Goal: Navigation & Orientation: Understand site structure

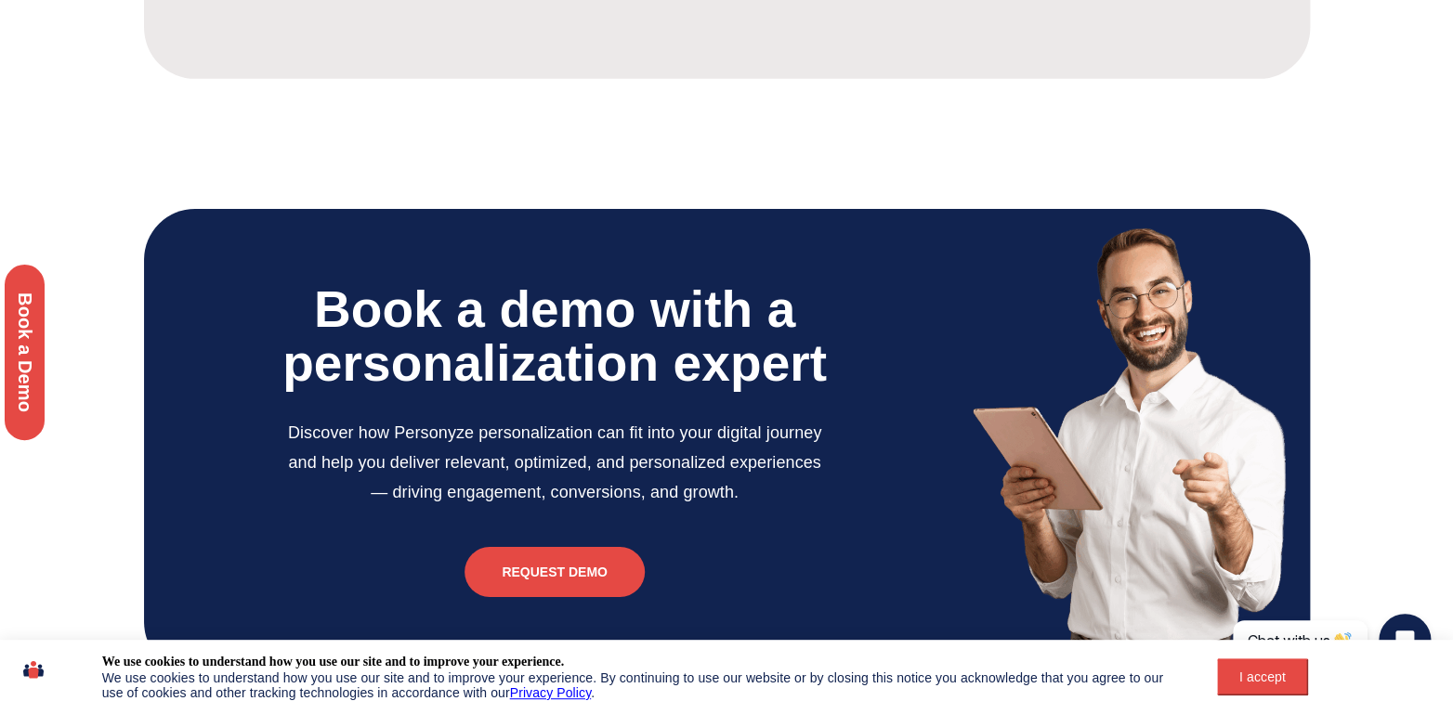
scroll to position [6347, 0]
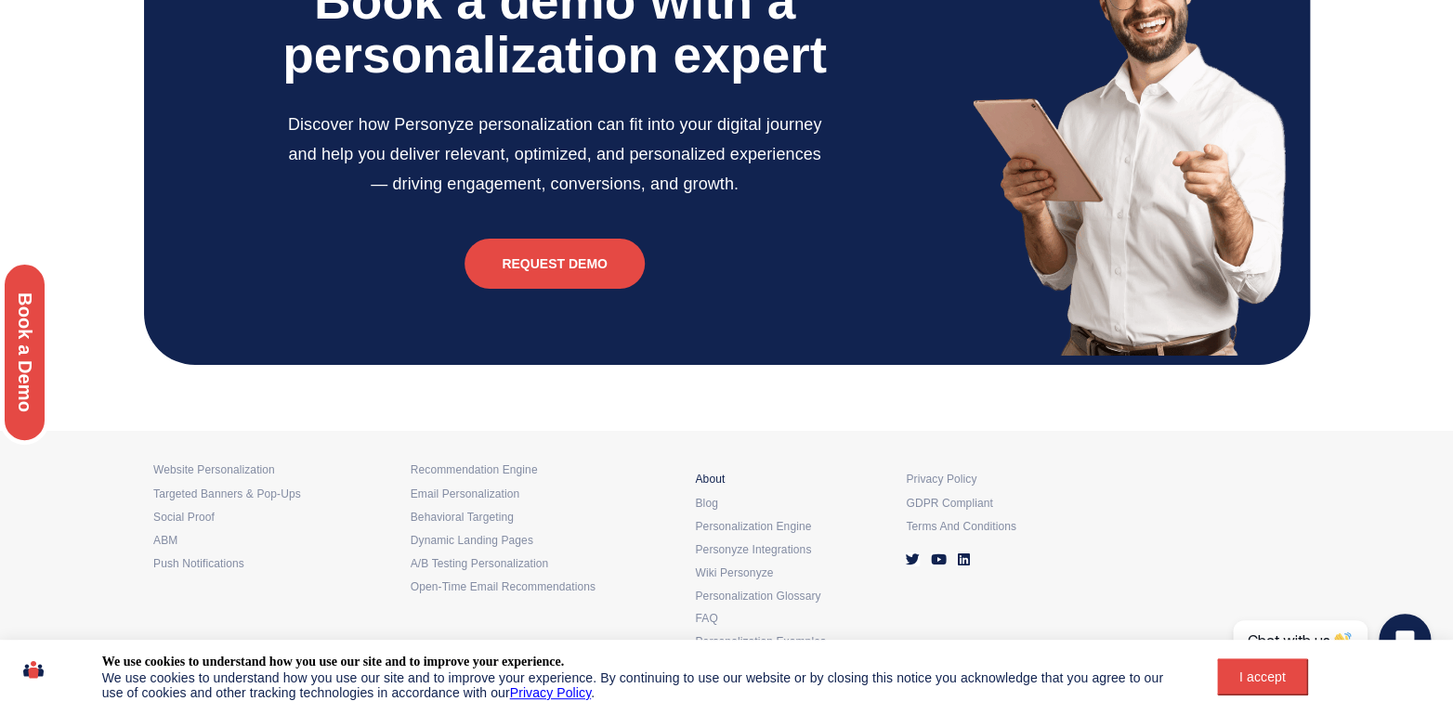
click at [720, 472] on div "About" at bounding box center [791, 474] width 192 height 23
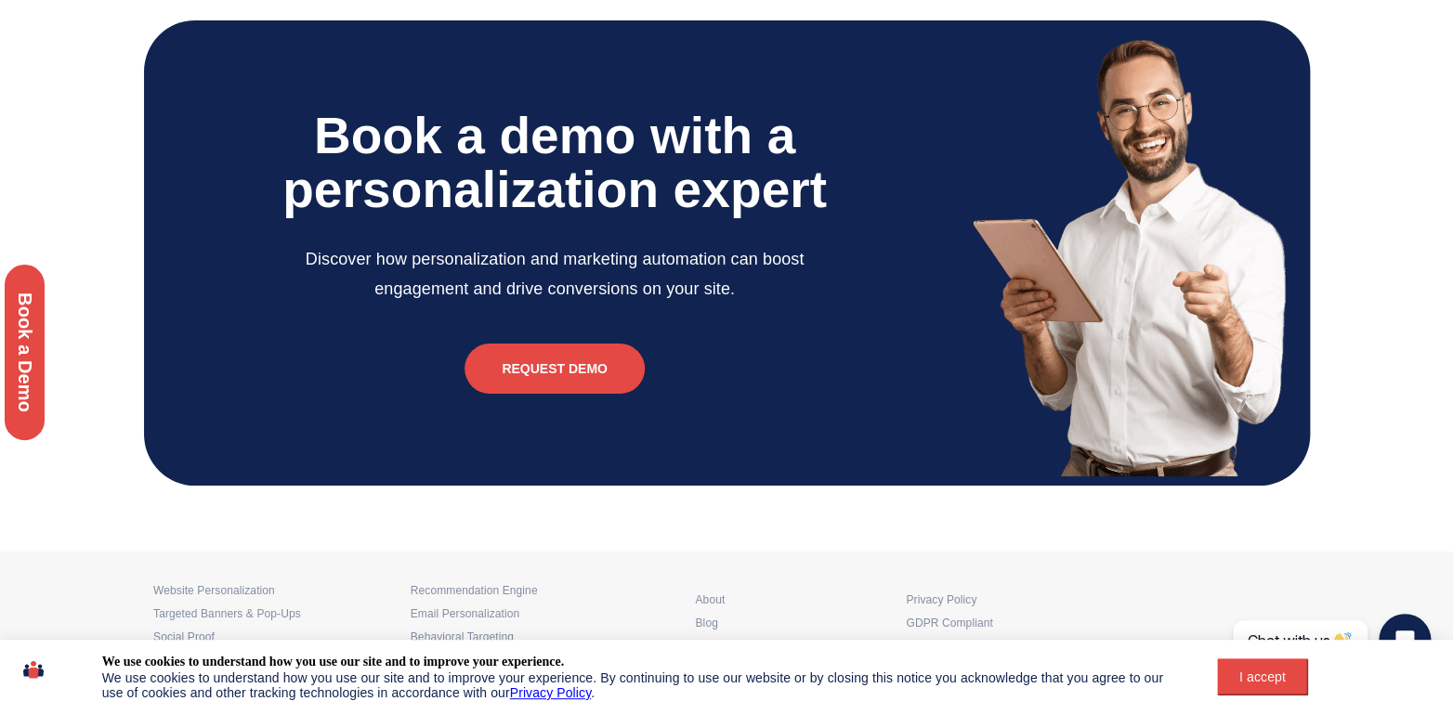
scroll to position [3112, 0]
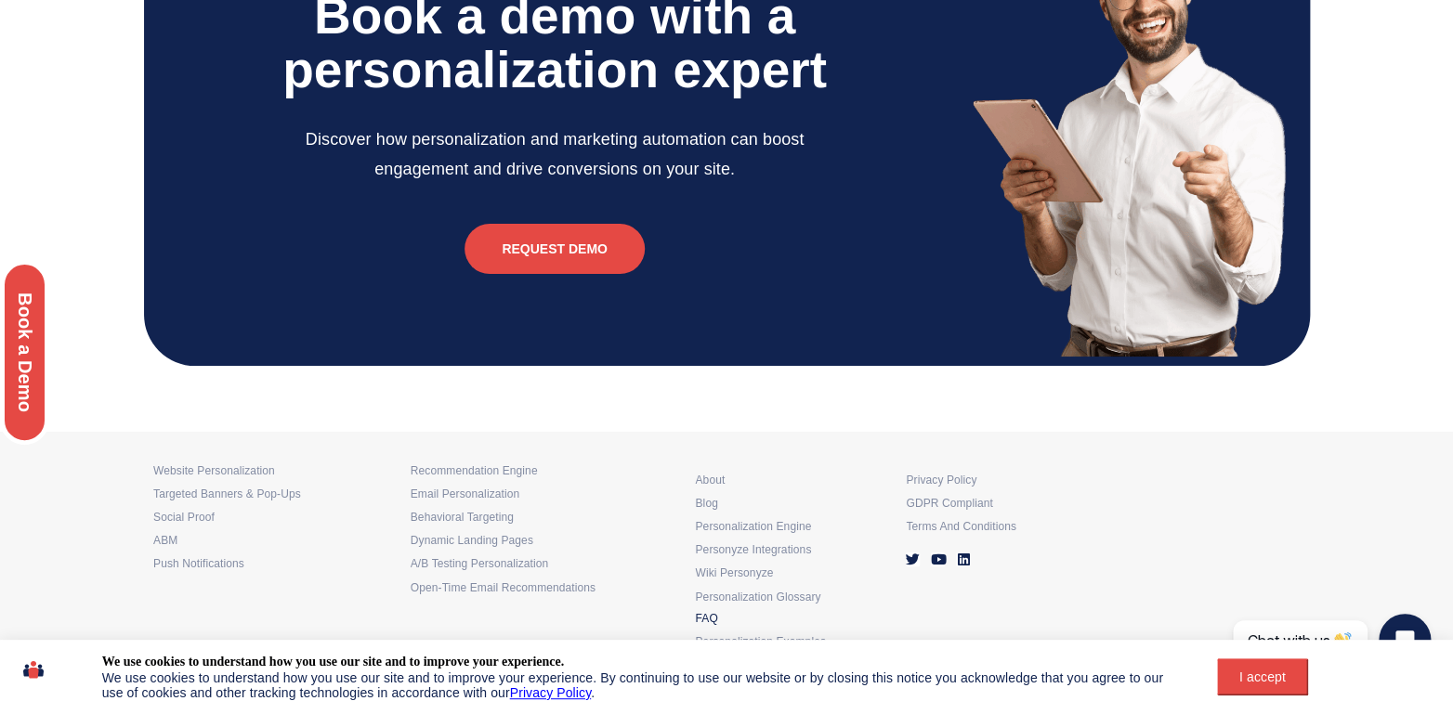
click at [709, 616] on h4 "FAQ" at bounding box center [791, 619] width 192 height 7
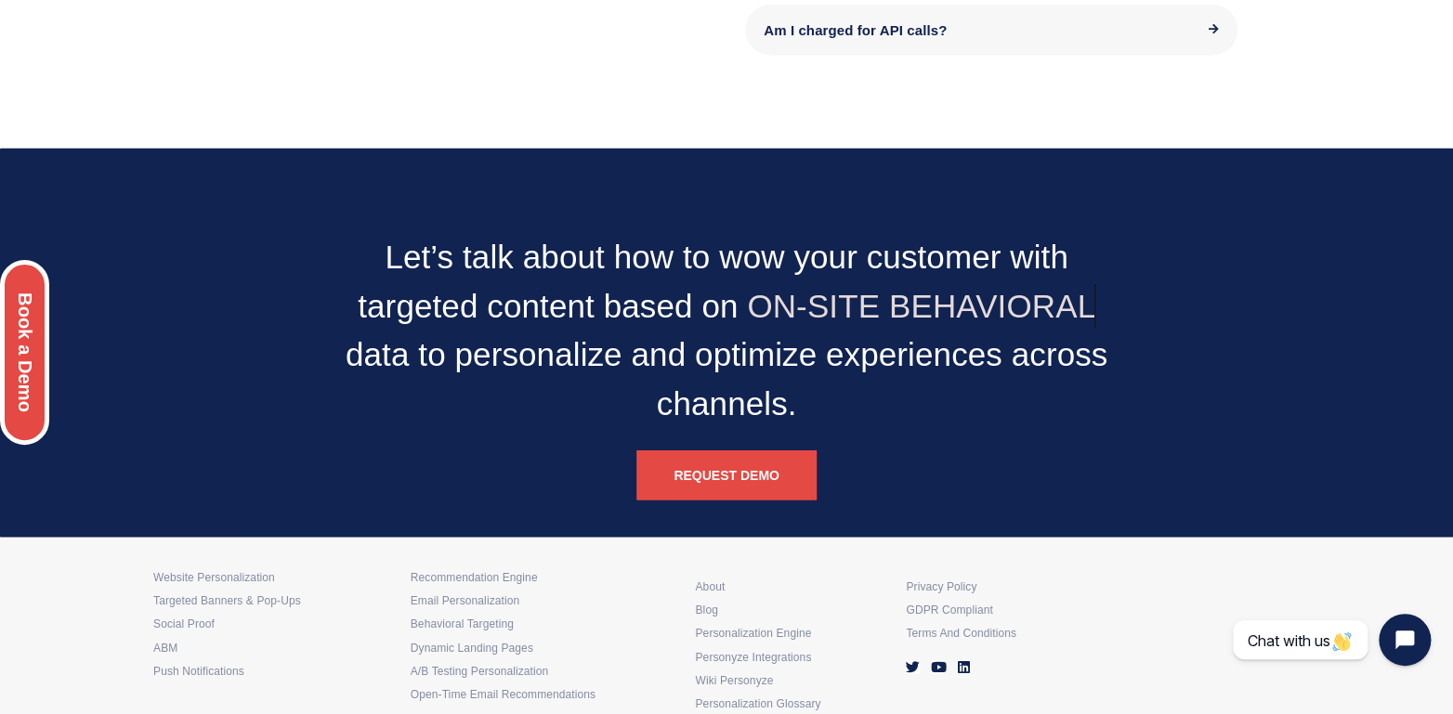
scroll to position [2377, 0]
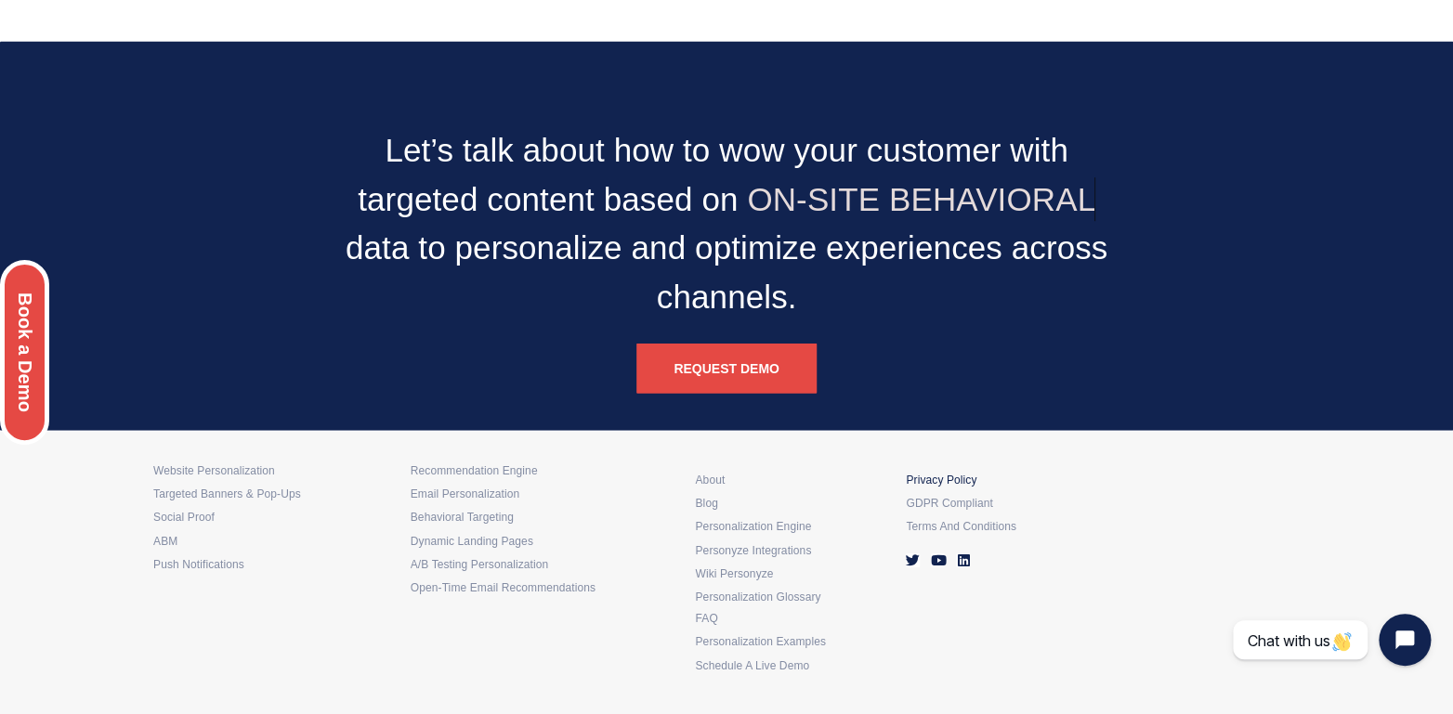
click at [959, 481] on h6 "Privacy policy" at bounding box center [1002, 480] width 192 height 7
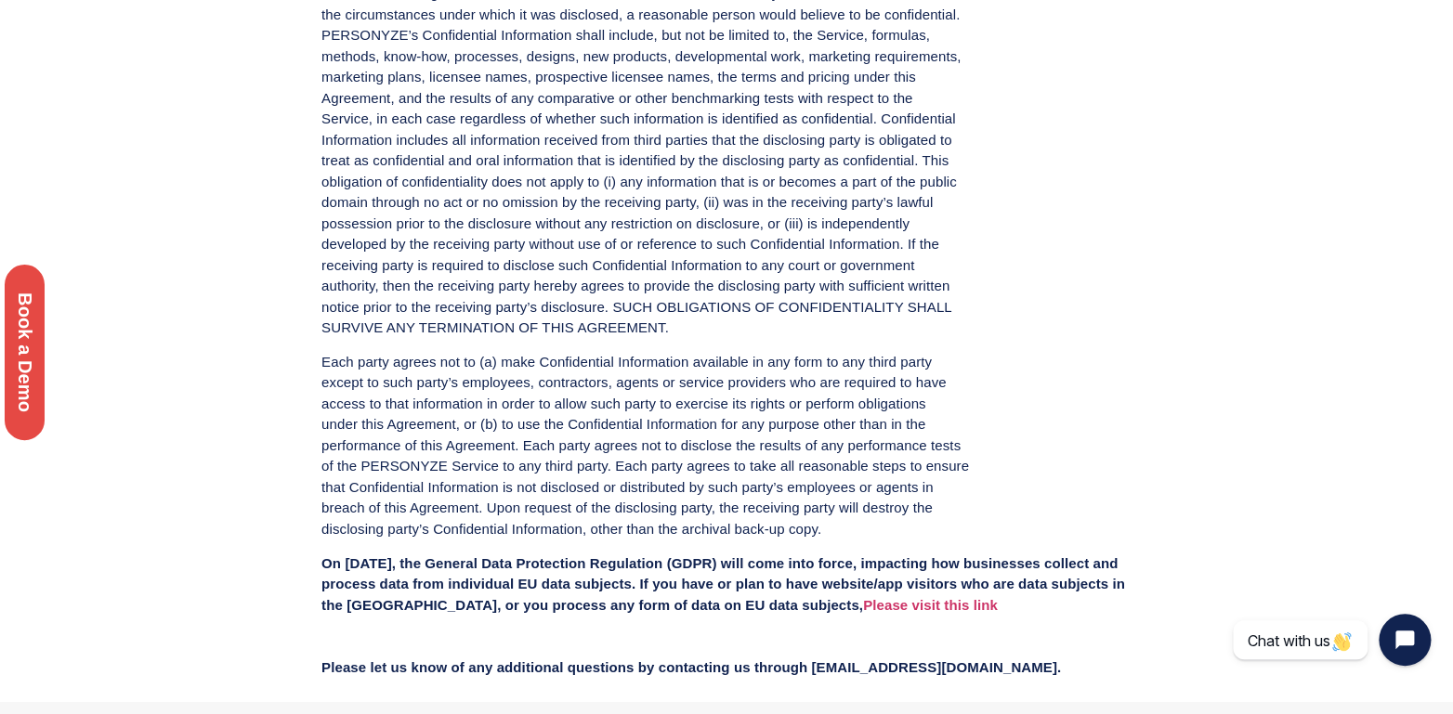
scroll to position [2644, 0]
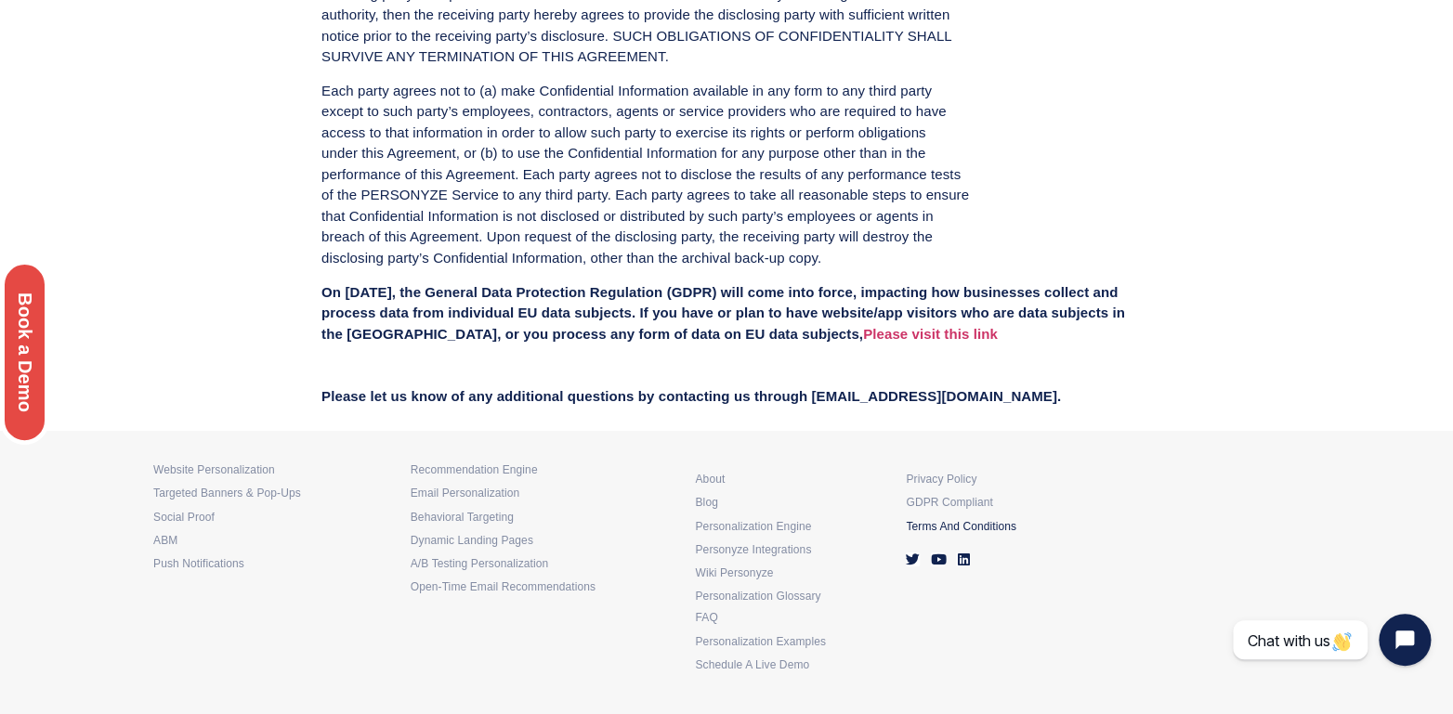
click at [956, 530] on h6 "Terms and conditions" at bounding box center [1002, 527] width 192 height 7
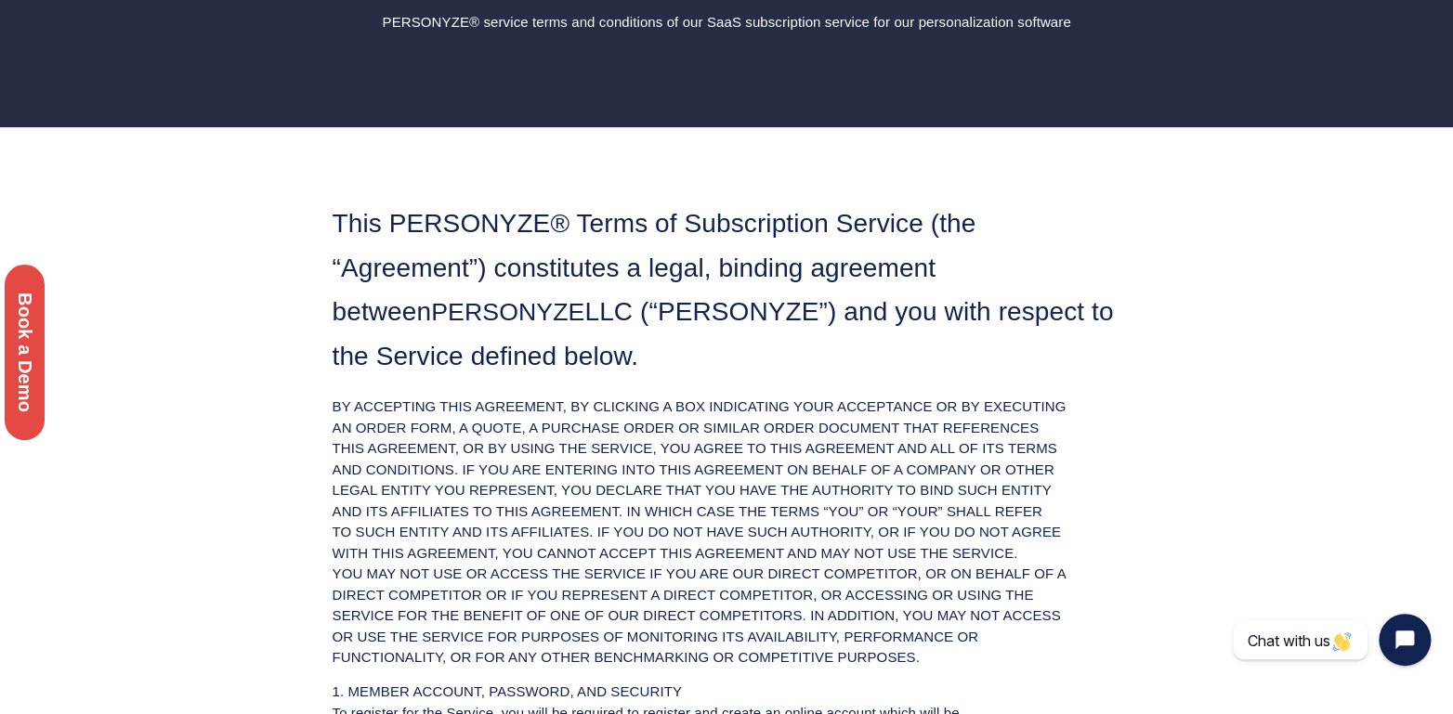
scroll to position [103, 0]
